Goal: Information Seeking & Learning: Learn about a topic

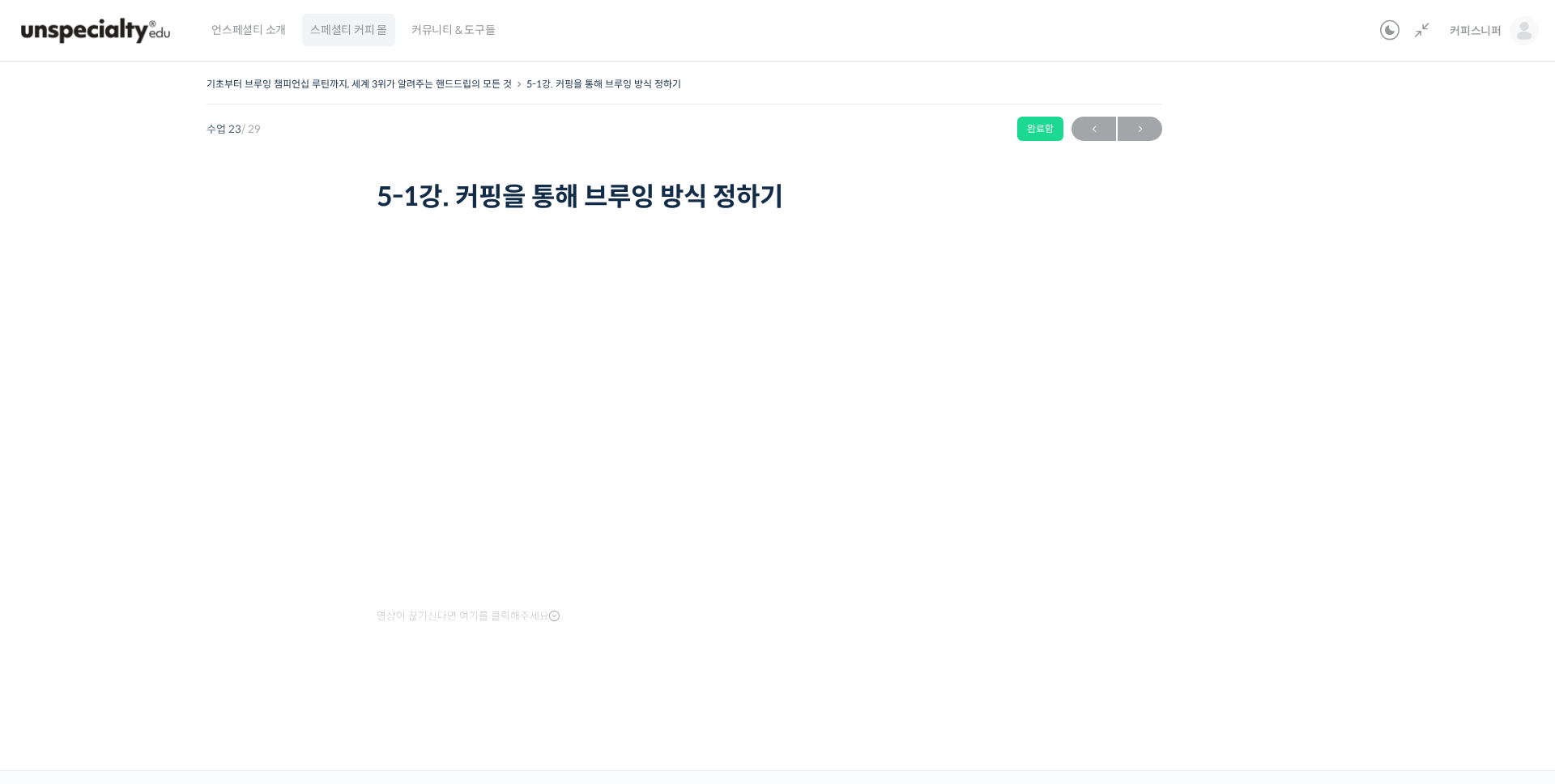
scroll to position [1230, 0]
click at [1425, 36] on link at bounding box center [1418, 31] width 26 height 20
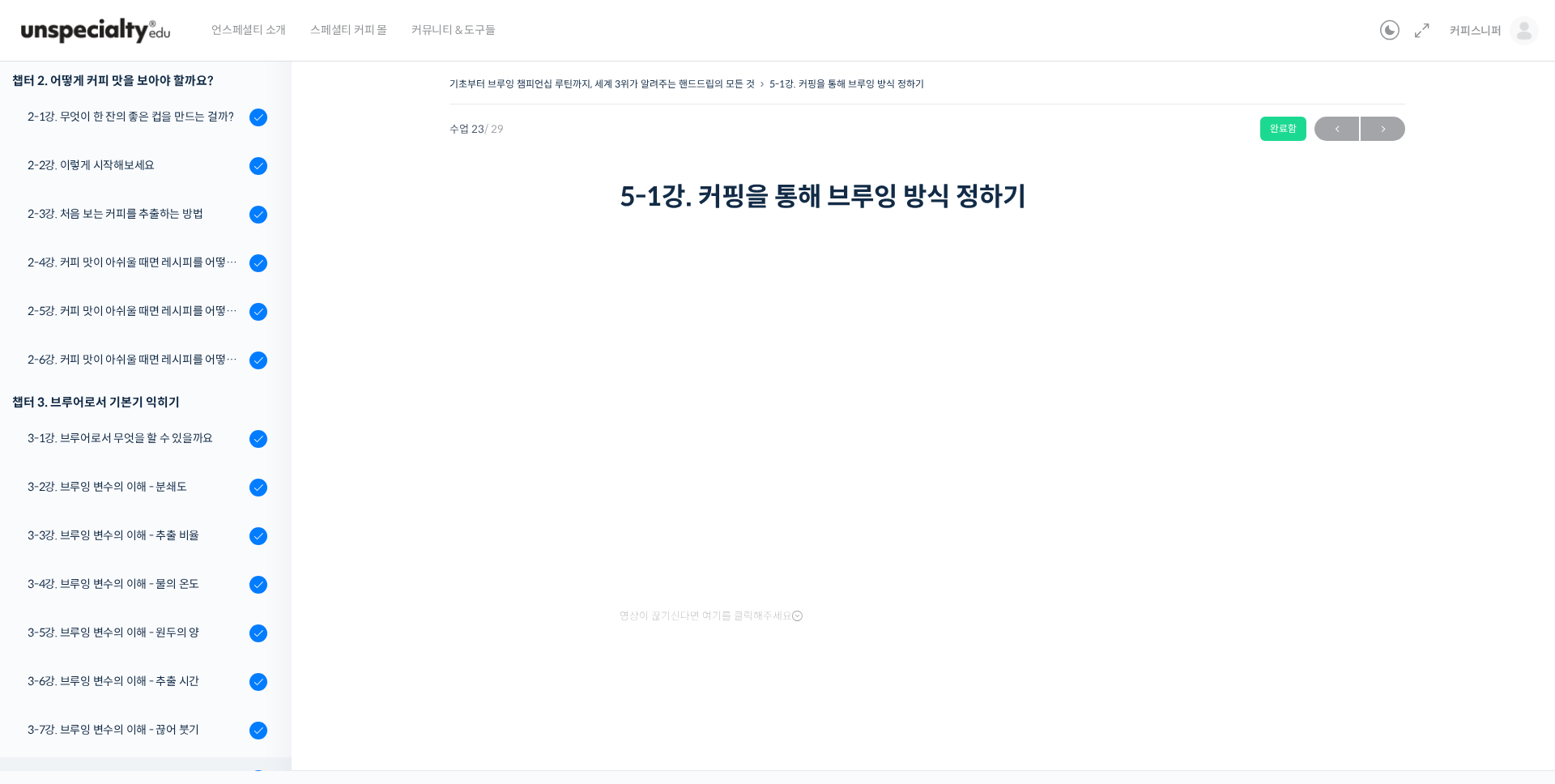
scroll to position [0, 0]
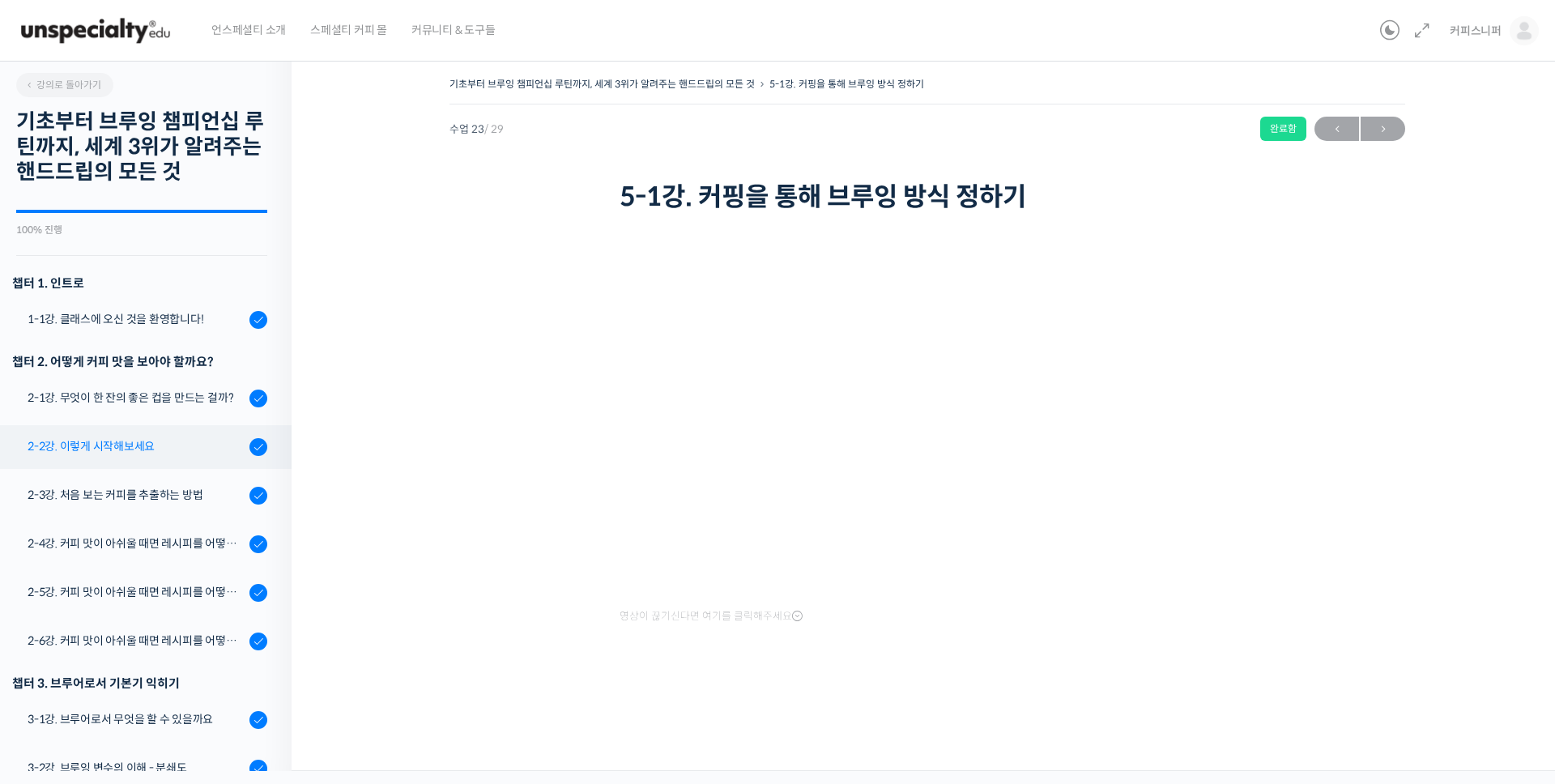
click at [146, 459] on link "2-2강. 이렇게 시작해보세요" at bounding box center [141, 447] width 299 height 44
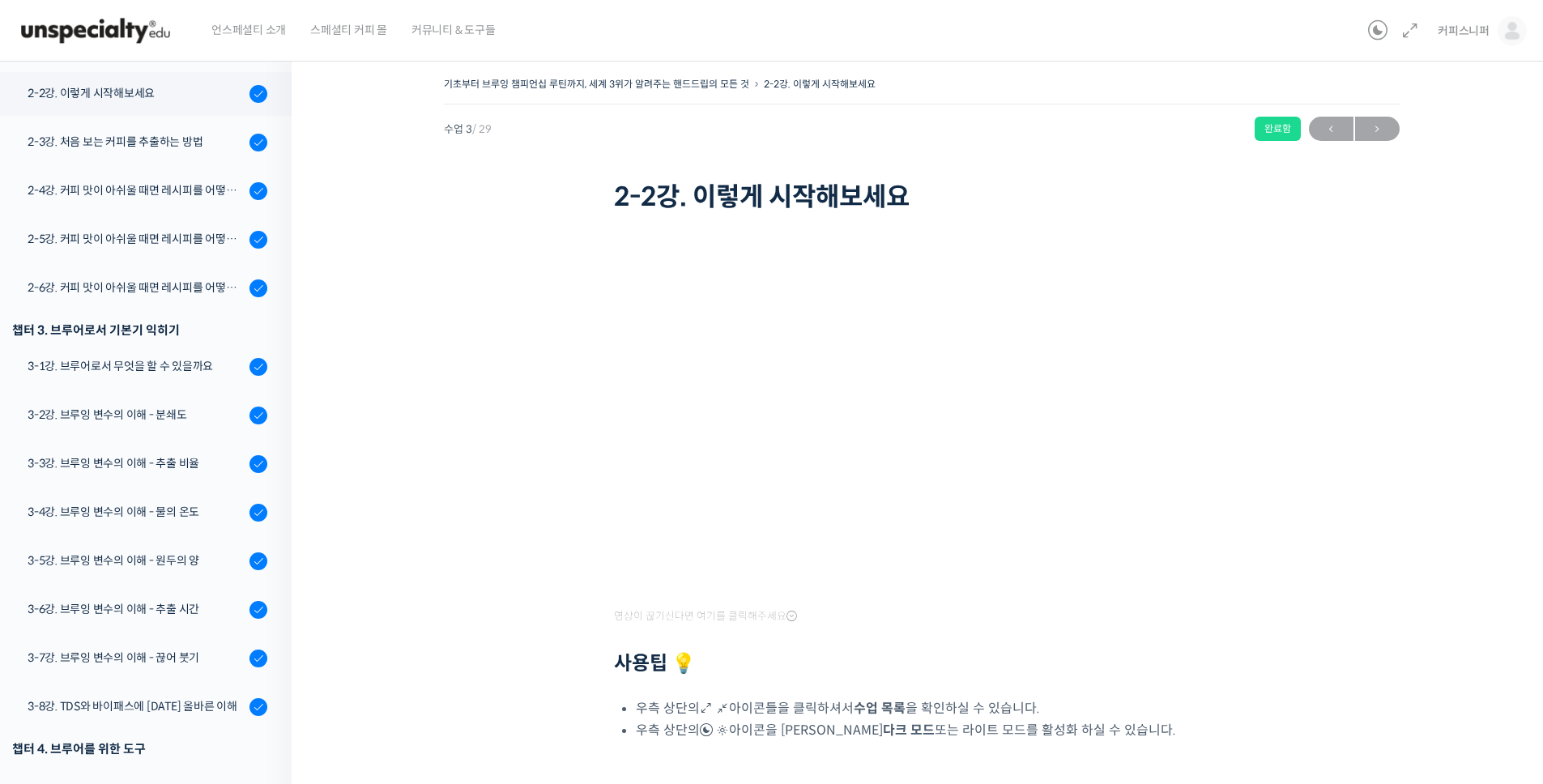
scroll to position [363, 0]
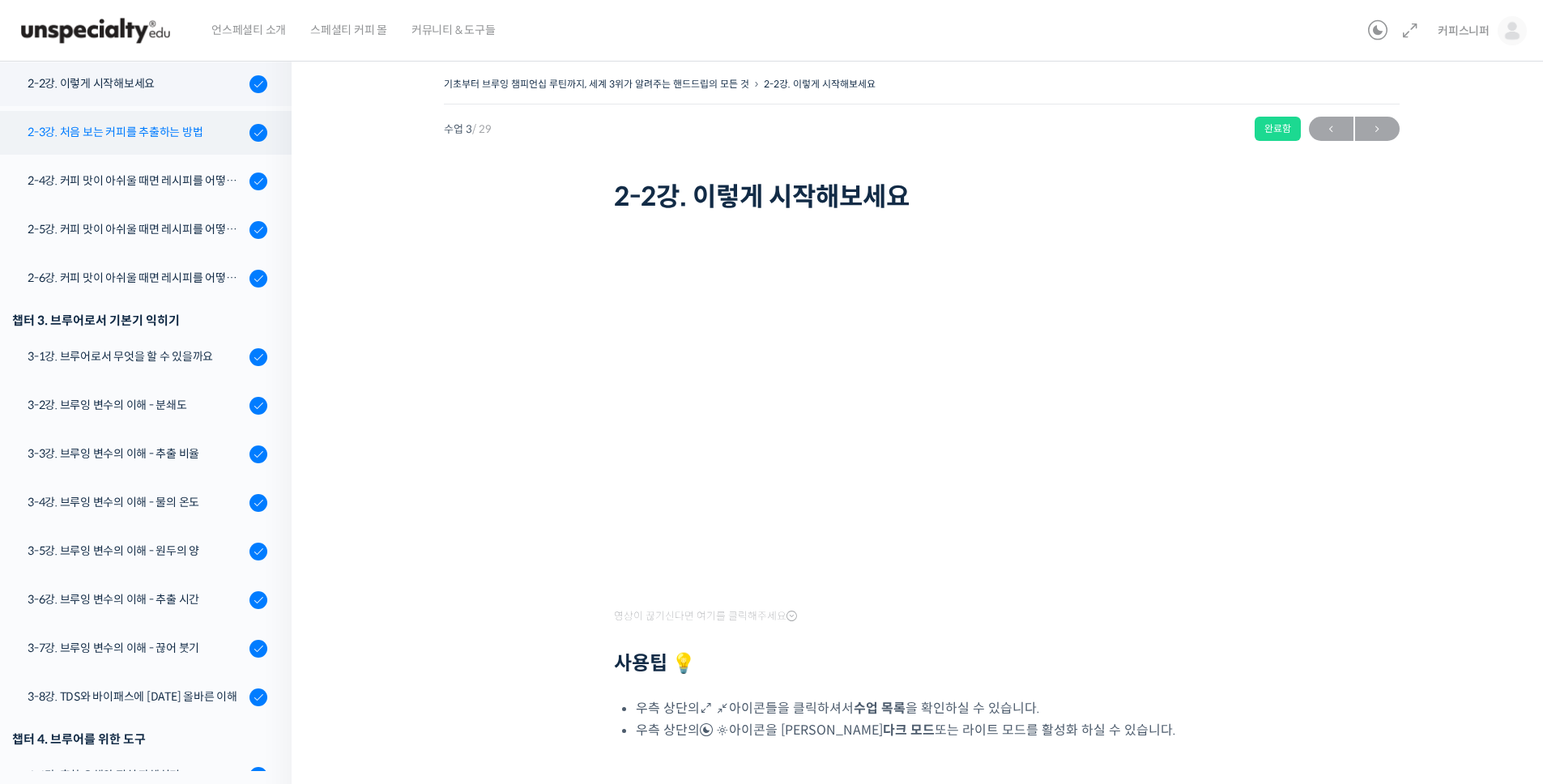
click at [106, 150] on link "2-3강. 처음 보는 커피를 추출하는 방법" at bounding box center [141, 133] width 299 height 44
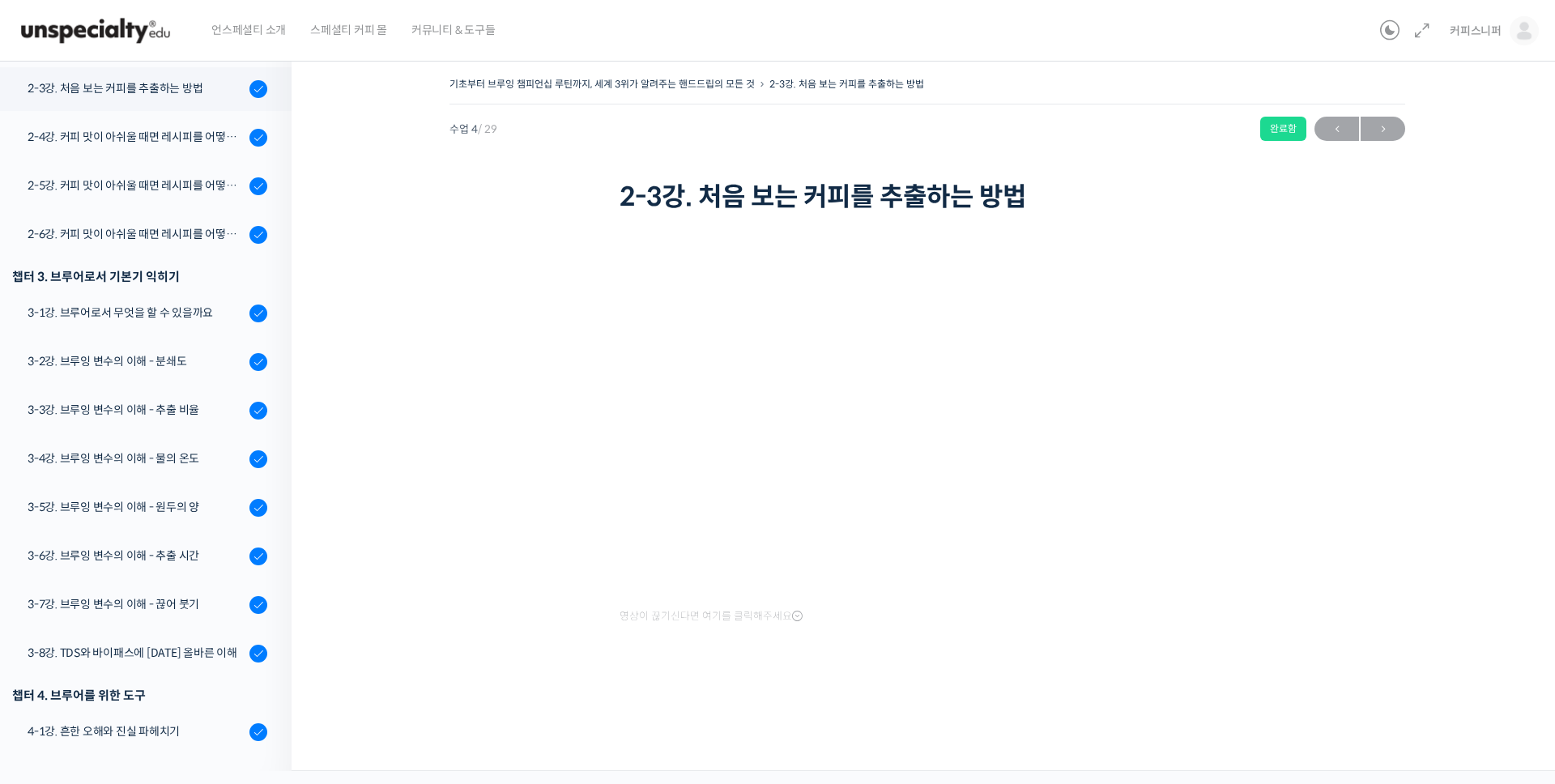
scroll to position [411, 0]
